Goal: Information Seeking & Learning: Find specific fact

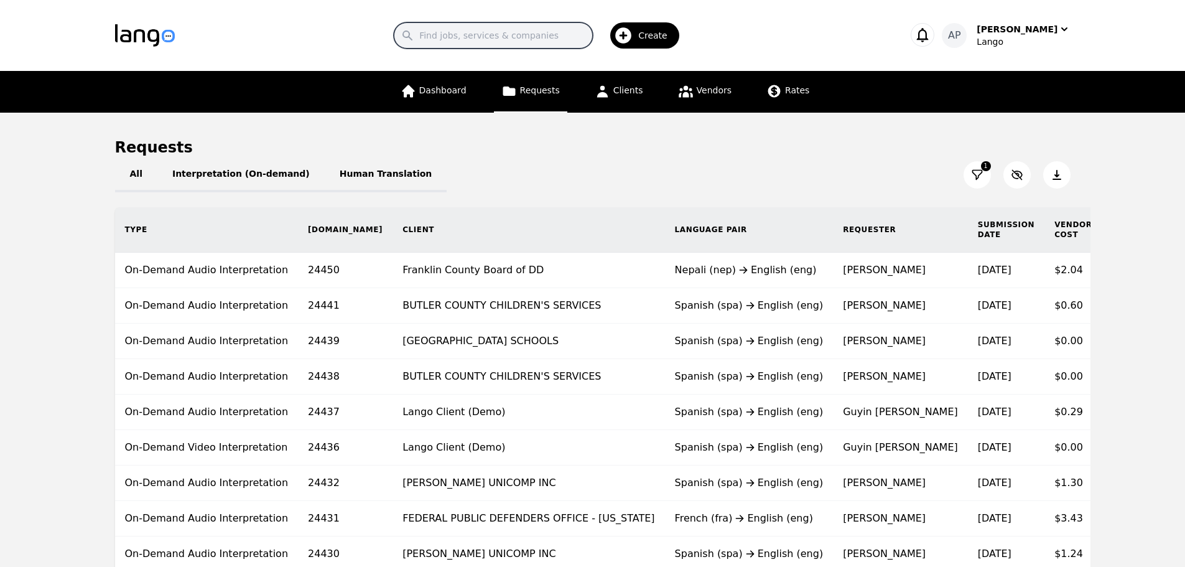
click at [508, 41] on input "Search" at bounding box center [493, 35] width 199 height 26
paste input "22101"
type input "22101"
click at [500, 39] on input "22101" at bounding box center [493, 35] width 199 height 26
click at [156, 40] on img "button" at bounding box center [145, 35] width 60 height 22
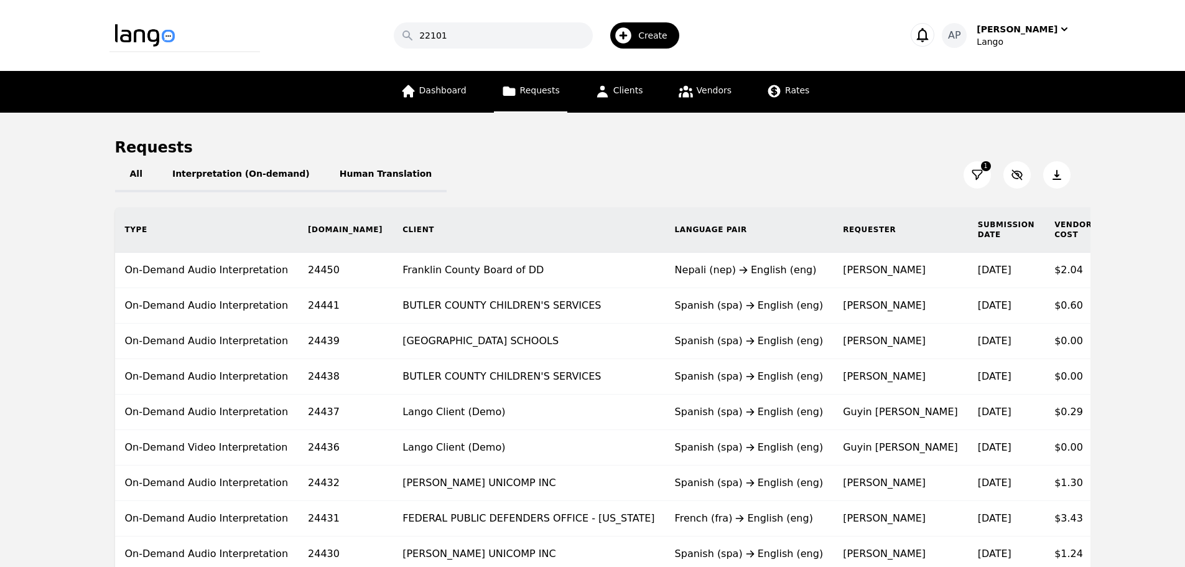
click at [147, 40] on img "button" at bounding box center [145, 35] width 60 height 22
click at [449, 95] on span "Dashboard" at bounding box center [442, 90] width 47 height 10
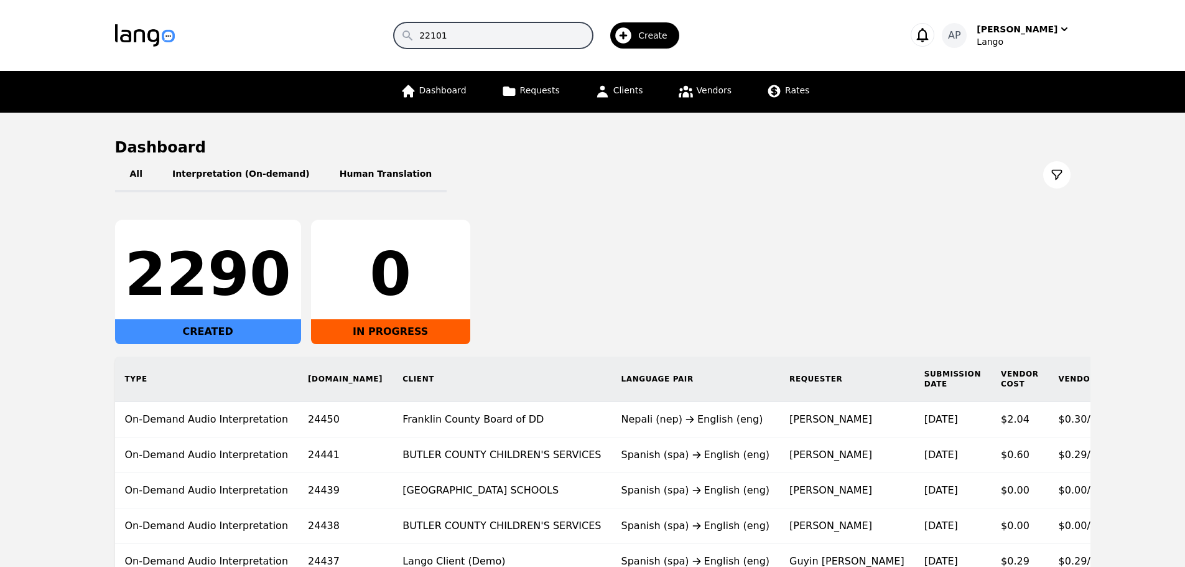
click at [492, 24] on input "22101" at bounding box center [493, 35] width 199 height 26
drag, startPoint x: 486, startPoint y: 34, endPoint x: 340, endPoint y: 26, distance: 145.8
click at [340, 26] on div "Search 22101 Create" at bounding box center [541, 35] width 692 height 36
paste input "22101"
type input "22101"
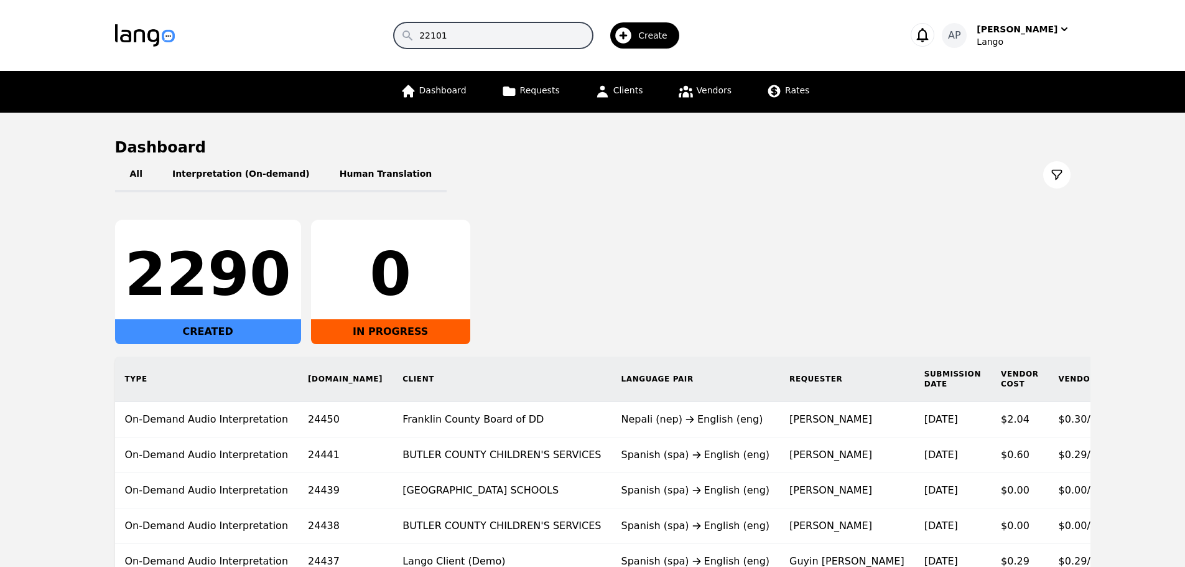
click at [593, 34] on input "22101" at bounding box center [493, 35] width 199 height 26
click at [593, 35] on input "22101" at bounding box center [493, 35] width 199 height 26
paste input "22101"
click at [546, 97] on link "Requests" at bounding box center [530, 92] width 73 height 42
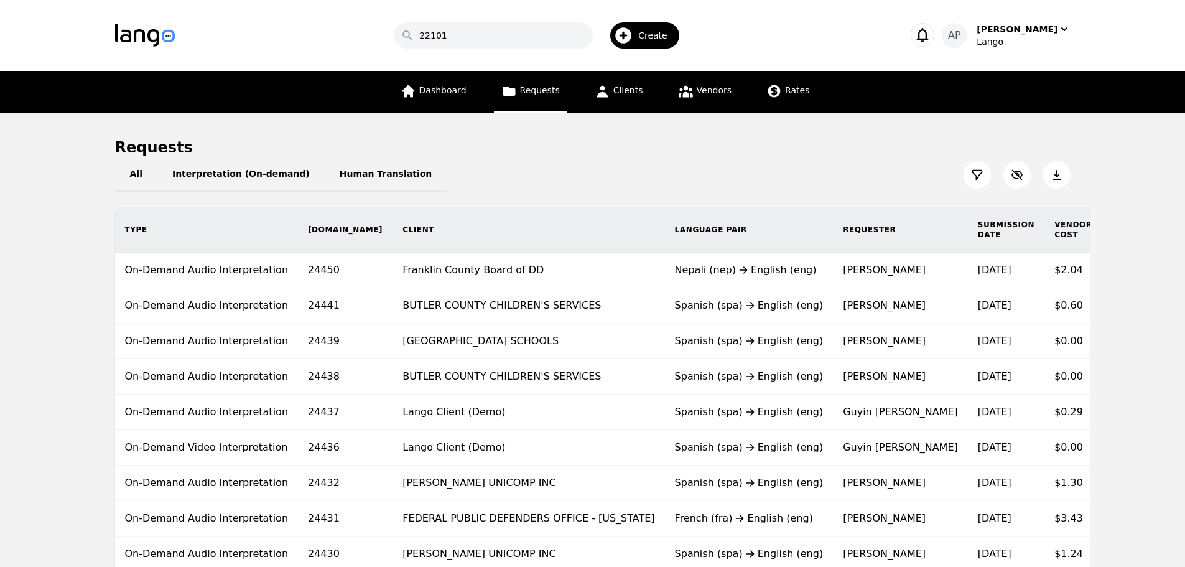
click at [565, 164] on div "All Interpretation (On-demand) Human Translation" at bounding box center [593, 174] width 956 height 35
click at [496, 40] on input "22101" at bounding box center [493, 35] width 199 height 26
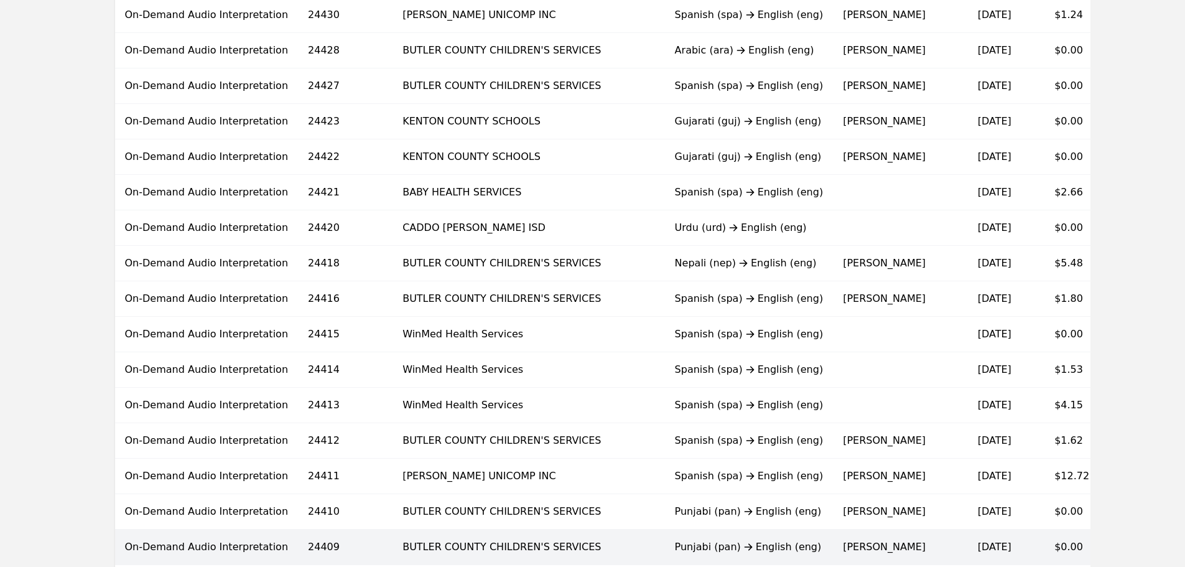
scroll to position [724, 0]
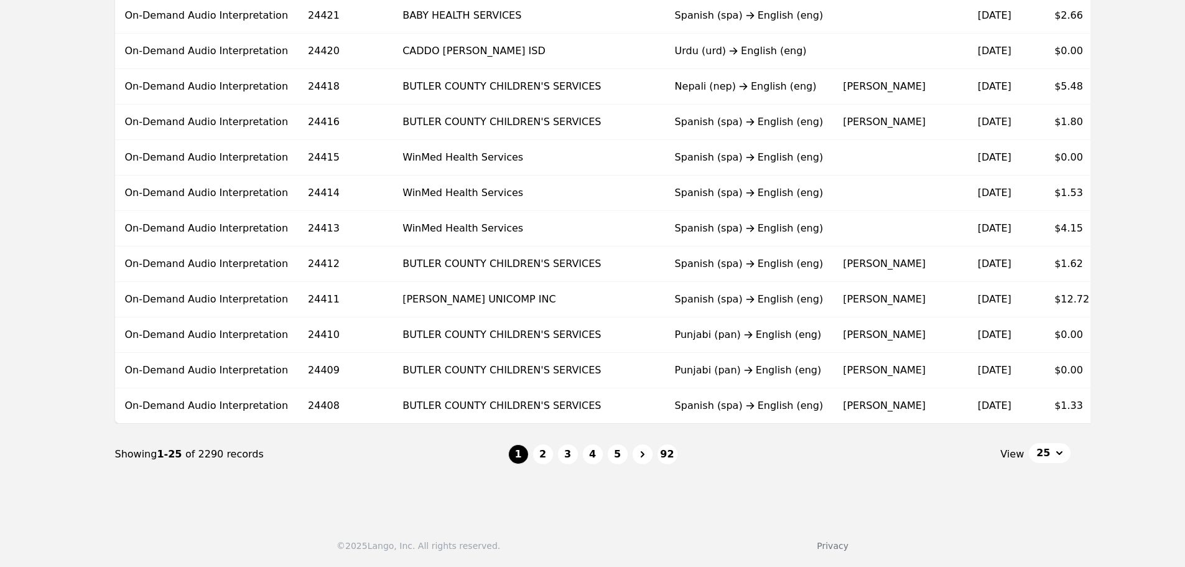
type input "2210"
click at [1063, 459] on button "25" at bounding box center [1049, 453] width 41 height 20
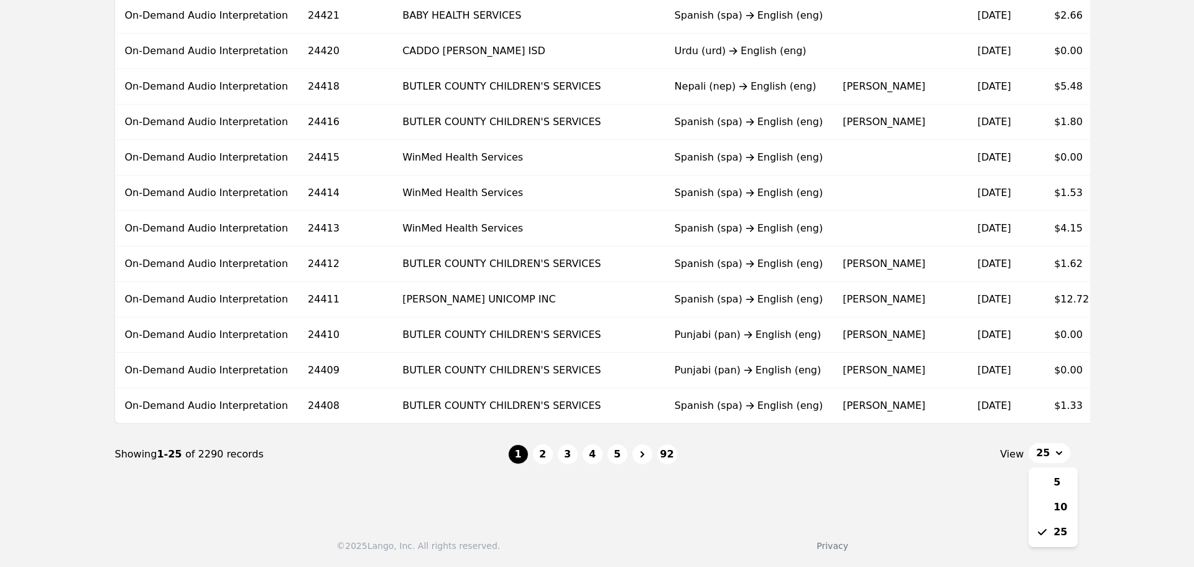
click at [904, 481] on nav "Showing 1-25 of 2290 records 1 2 3 4 5 92 View 25 5 10 25" at bounding box center [593, 454] width 956 height 61
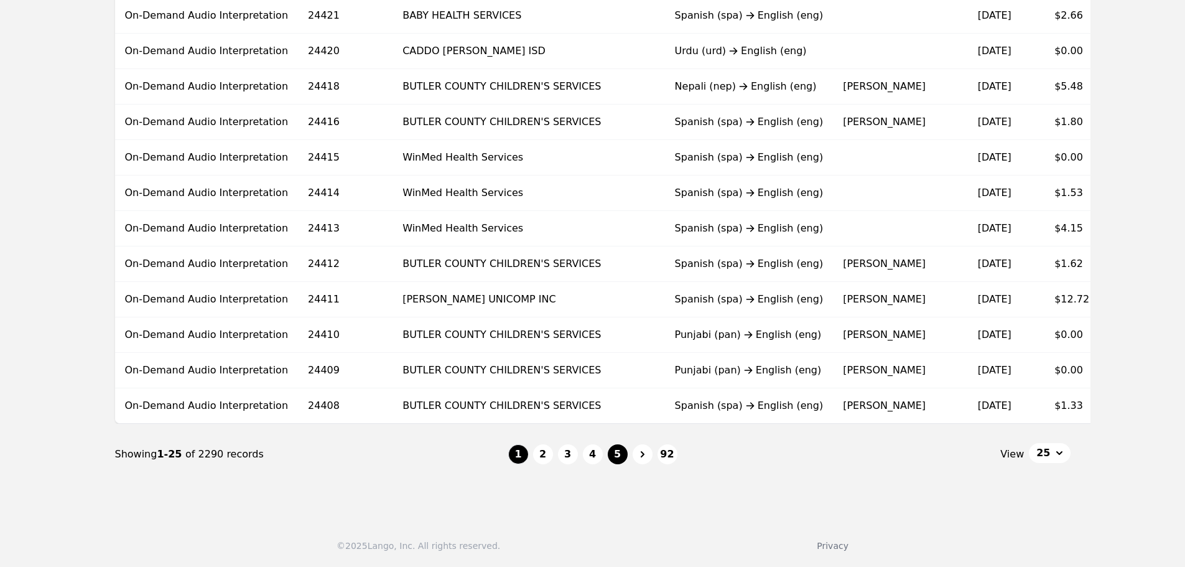
click at [625, 455] on button "5" at bounding box center [618, 454] width 20 height 20
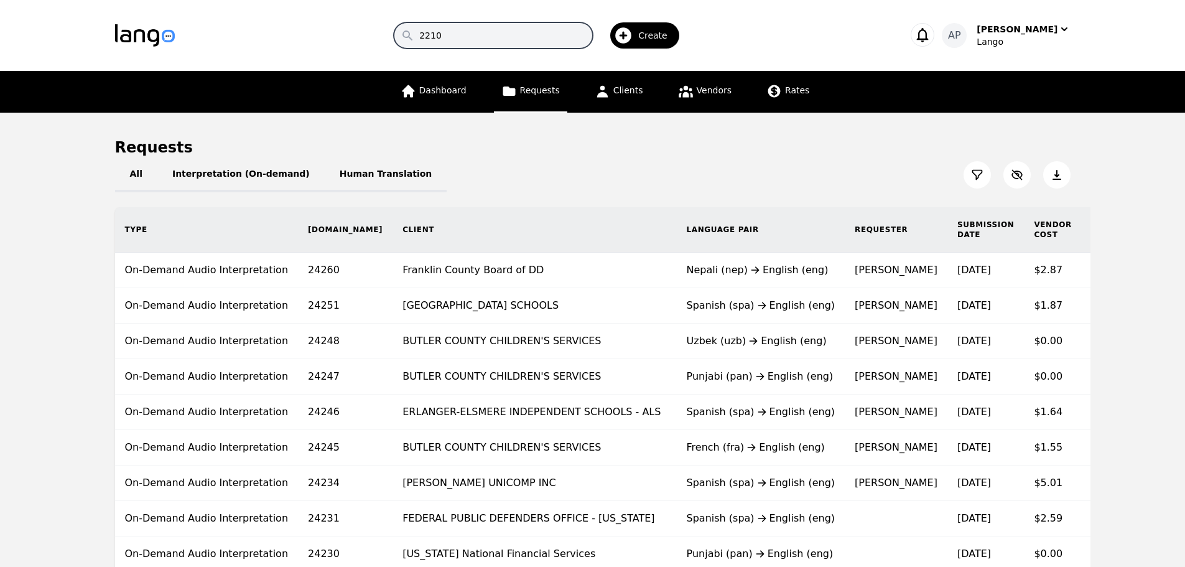
click at [545, 42] on input "2210" at bounding box center [493, 35] width 199 height 26
click at [121, 175] on button "All" at bounding box center [136, 174] width 42 height 35
click at [515, 45] on input "2210" at bounding box center [493, 35] width 199 height 26
click at [475, 42] on input "Search" at bounding box center [493, 35] width 199 height 26
paste input "22101"
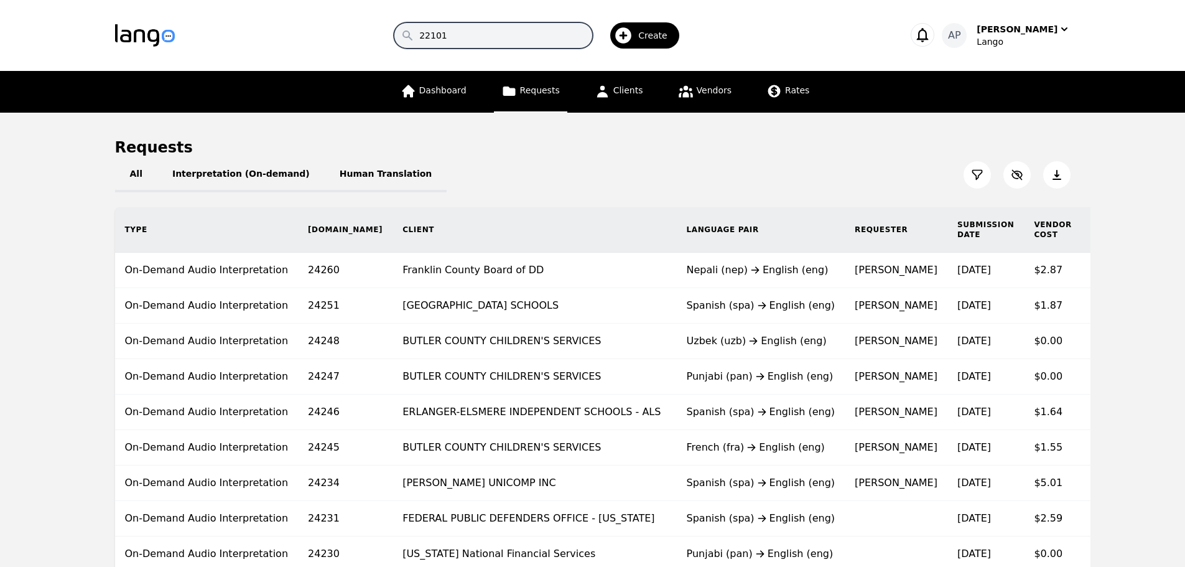
type input "22101"
